Goal: Find specific page/section

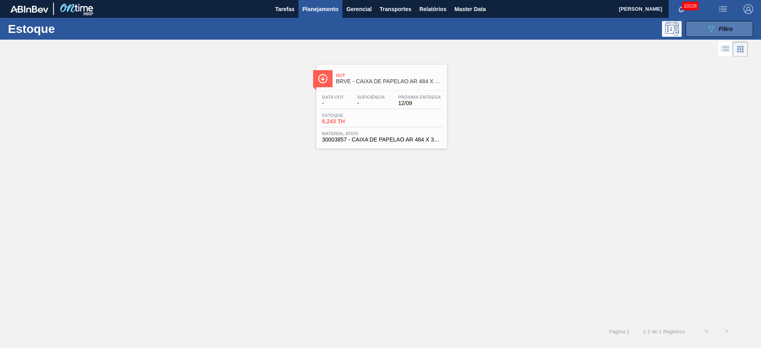
click at [727, 36] on button "089F7B8B-B2A5-4AFE-B5C0-19BA573D28AC Filtro" at bounding box center [719, 29] width 67 height 16
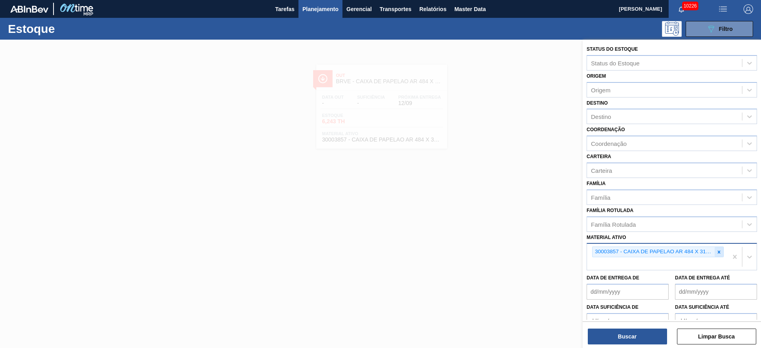
click at [718, 253] on icon at bounding box center [719, 252] width 6 height 6
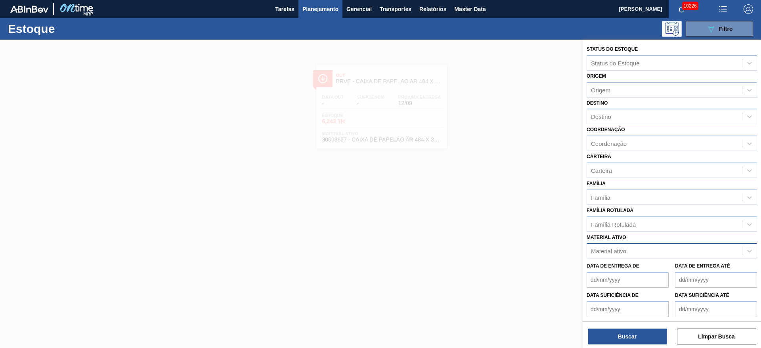
click at [616, 125] on div "Coordenação Coordenação" at bounding box center [672, 137] width 170 height 27
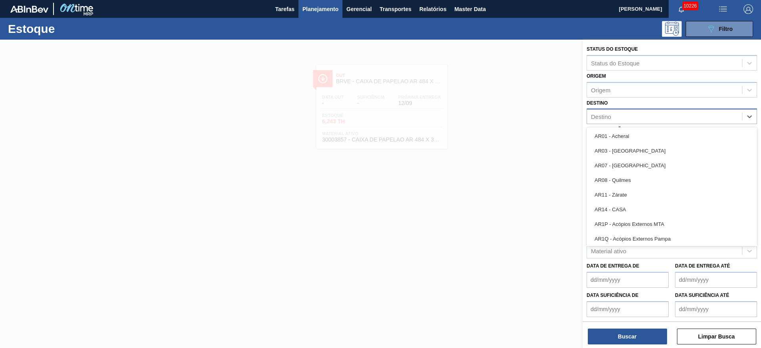
click at [617, 115] on div "Destino" at bounding box center [664, 116] width 155 height 11
type input "18"
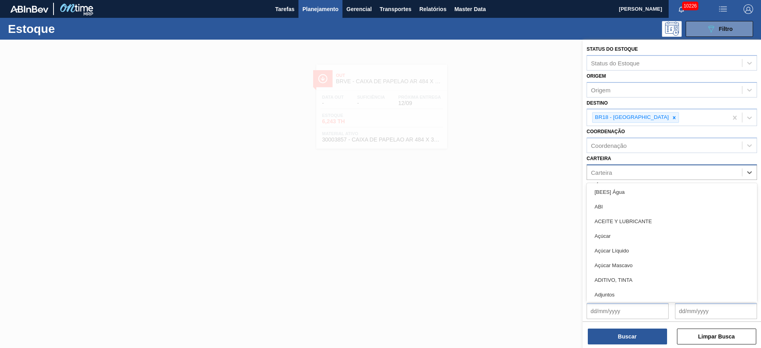
click at [618, 177] on div "Carteira" at bounding box center [664, 172] width 155 height 11
type input "rol"
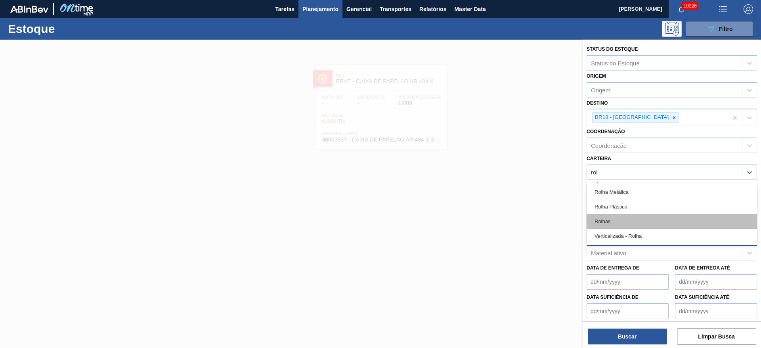
click at [617, 220] on div "Rolhas" at bounding box center [672, 221] width 170 height 15
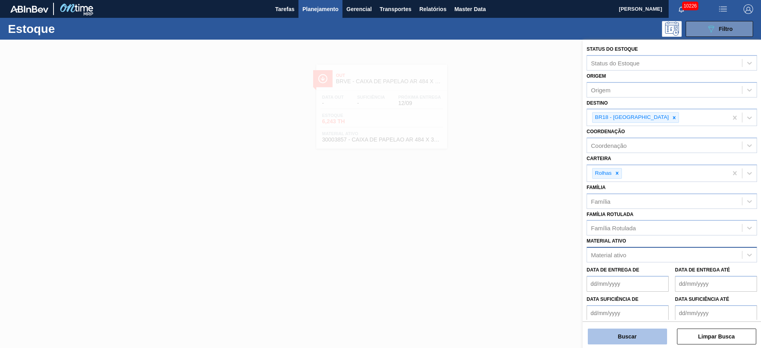
click at [617, 332] on button "Buscar" at bounding box center [627, 337] width 79 height 16
